Goal: Information Seeking & Learning: Learn about a topic

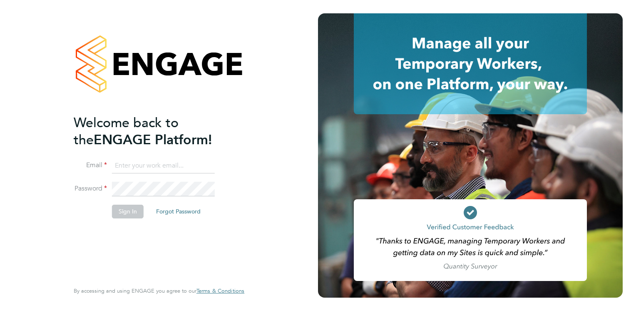
type input "Frank.Pocock@morganhunt.com"
click at [128, 211] on button "Sign In" at bounding box center [128, 211] width 32 height 13
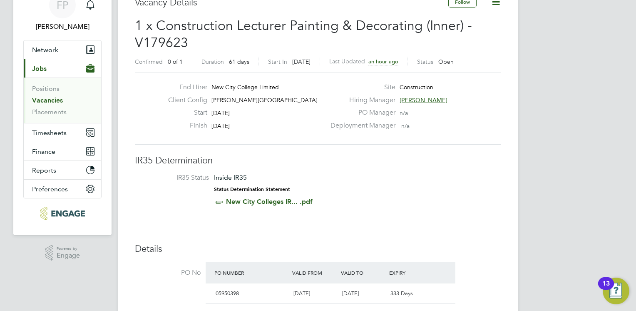
scroll to position [42, 0]
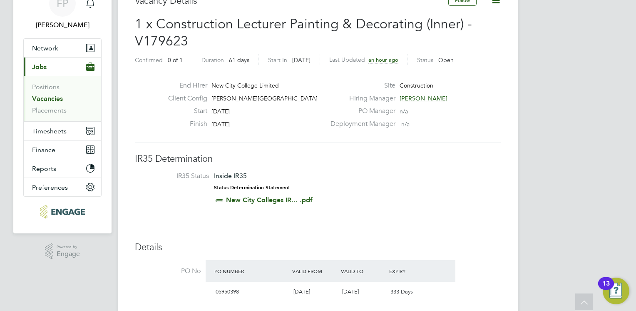
drag, startPoint x: 227, startPoint y: 109, endPoint x: 236, endPoint y: 122, distance: 16.1
click at [236, 122] on div "End Hirer New City College Limited Client Config [PERSON_NAME][GEOGRAPHIC_DATA]…" at bounding box center [244, 106] width 164 height 51
click at [294, 112] on div "Start [DATE]" at bounding box center [244, 113] width 164 height 13
drag, startPoint x: 220, startPoint y: 98, endPoint x: 254, endPoint y: 99, distance: 34.6
click at [254, 99] on span "[PERSON_NAME][GEOGRAPHIC_DATA]" at bounding box center [265, 98] width 106 height 7
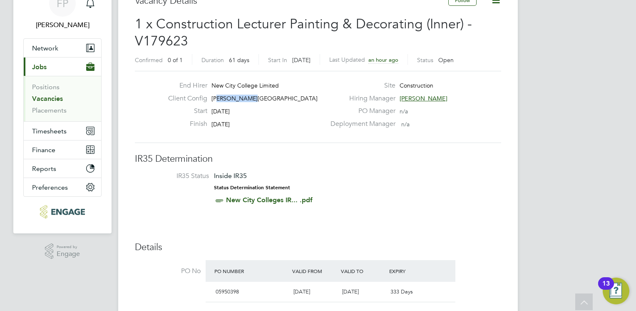
click at [254, 99] on span "[PERSON_NAME][GEOGRAPHIC_DATA]" at bounding box center [265, 98] width 106 height 7
drag, startPoint x: 254, startPoint y: 98, endPoint x: 211, endPoint y: 98, distance: 43.3
click at [211, 98] on div "Client Config [PERSON_NAME][GEOGRAPHIC_DATA]" at bounding box center [244, 100] width 164 height 13
click at [207, 98] on label "Client Config" at bounding box center [185, 98] width 46 height 9
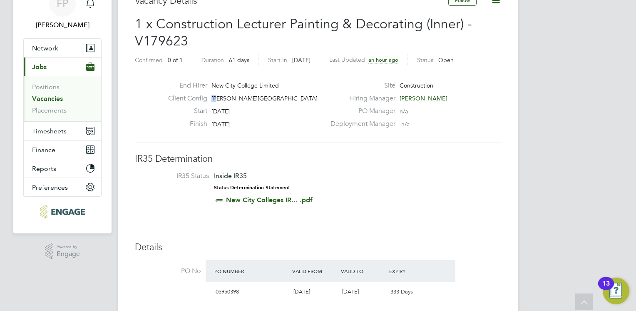
click at [206, 98] on label "Client Config" at bounding box center [185, 98] width 46 height 9
click at [218, 93] on div "End Hirer New City College Limited" at bounding box center [244, 87] width 164 height 13
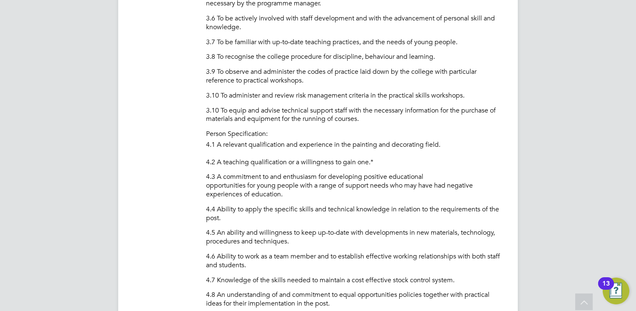
scroll to position [958, 0]
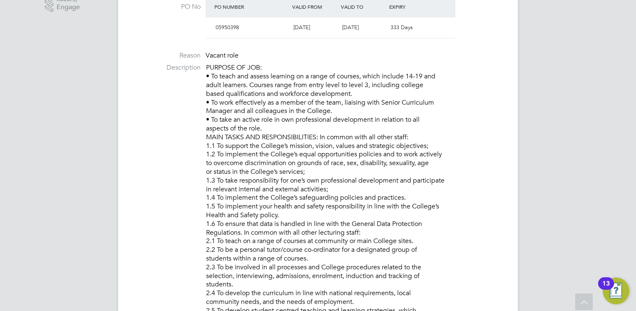
scroll to position [333, 0]
